Goal: Information Seeking & Learning: Learn about a topic

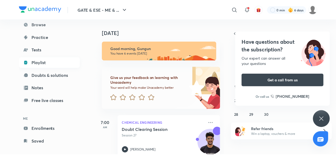
scroll to position [45, 0]
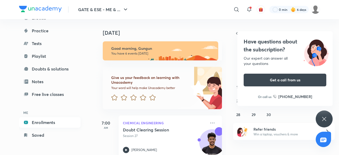
click at [46, 121] on link "Enrollments" at bounding box center [49, 122] width 61 height 11
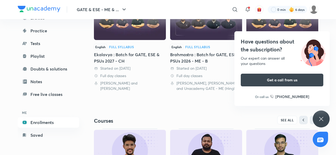
scroll to position [155, 0]
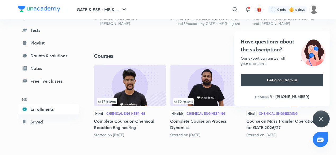
click at [198, 91] on img at bounding box center [206, 85] width 72 height 41
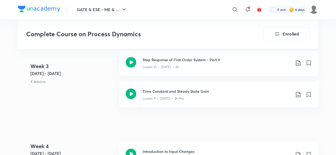
scroll to position [629, 0]
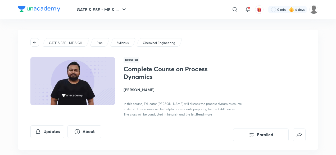
click at [228, 78] on div "Complete Course on Process Dynamics [PERSON_NAME] In this course, Educator [PER…" at bounding box center [183, 91] width 119 height 52
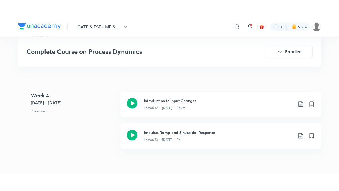
scroll to position [698, 0]
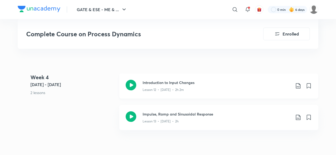
click at [189, 83] on h3 "Introduction to Input Changes" at bounding box center [217, 83] width 148 height 6
